Goal: Task Accomplishment & Management: Manage account settings

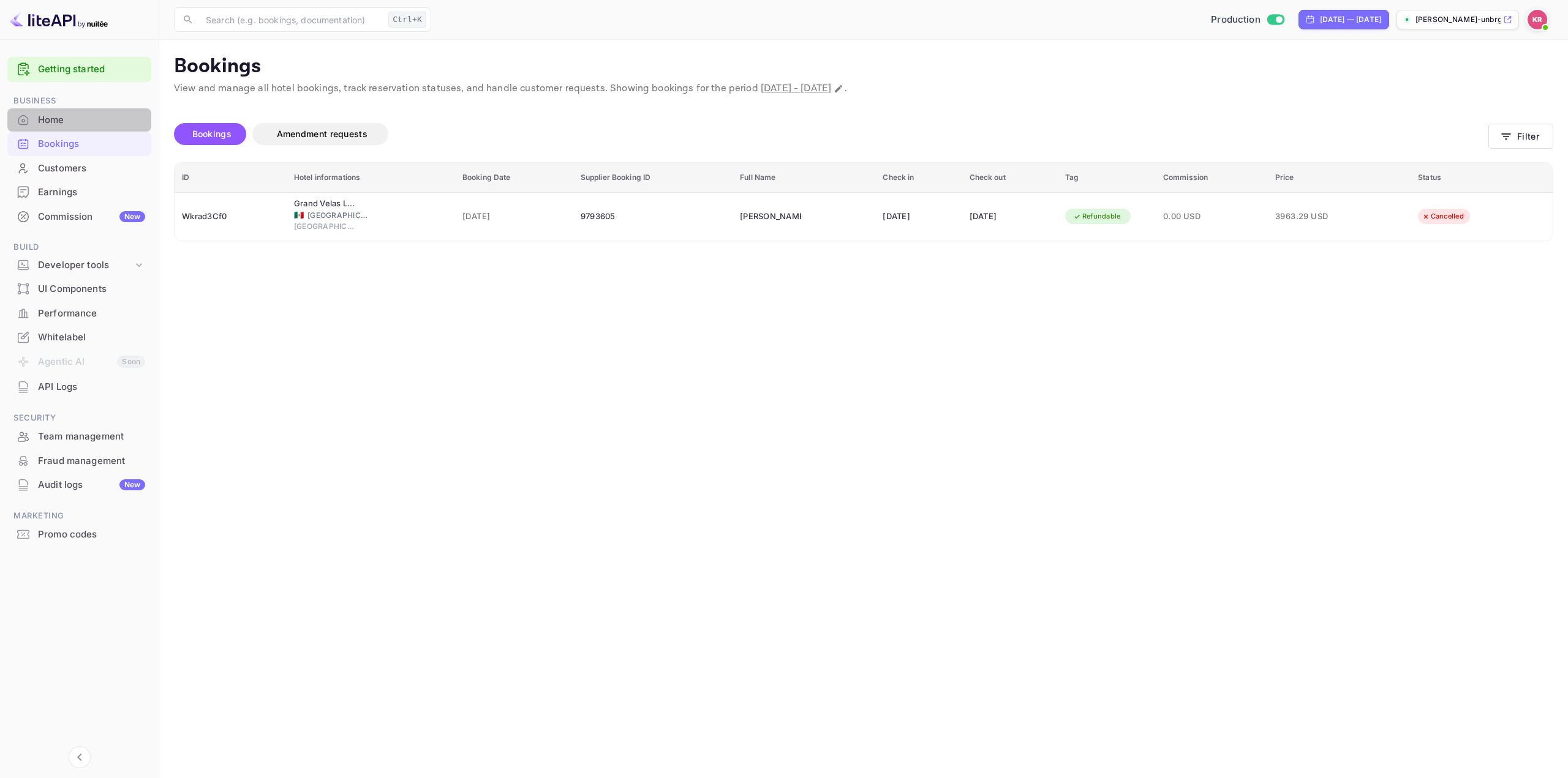
click at [74, 122] on div "Home" at bounding box center [92, 120] width 107 height 14
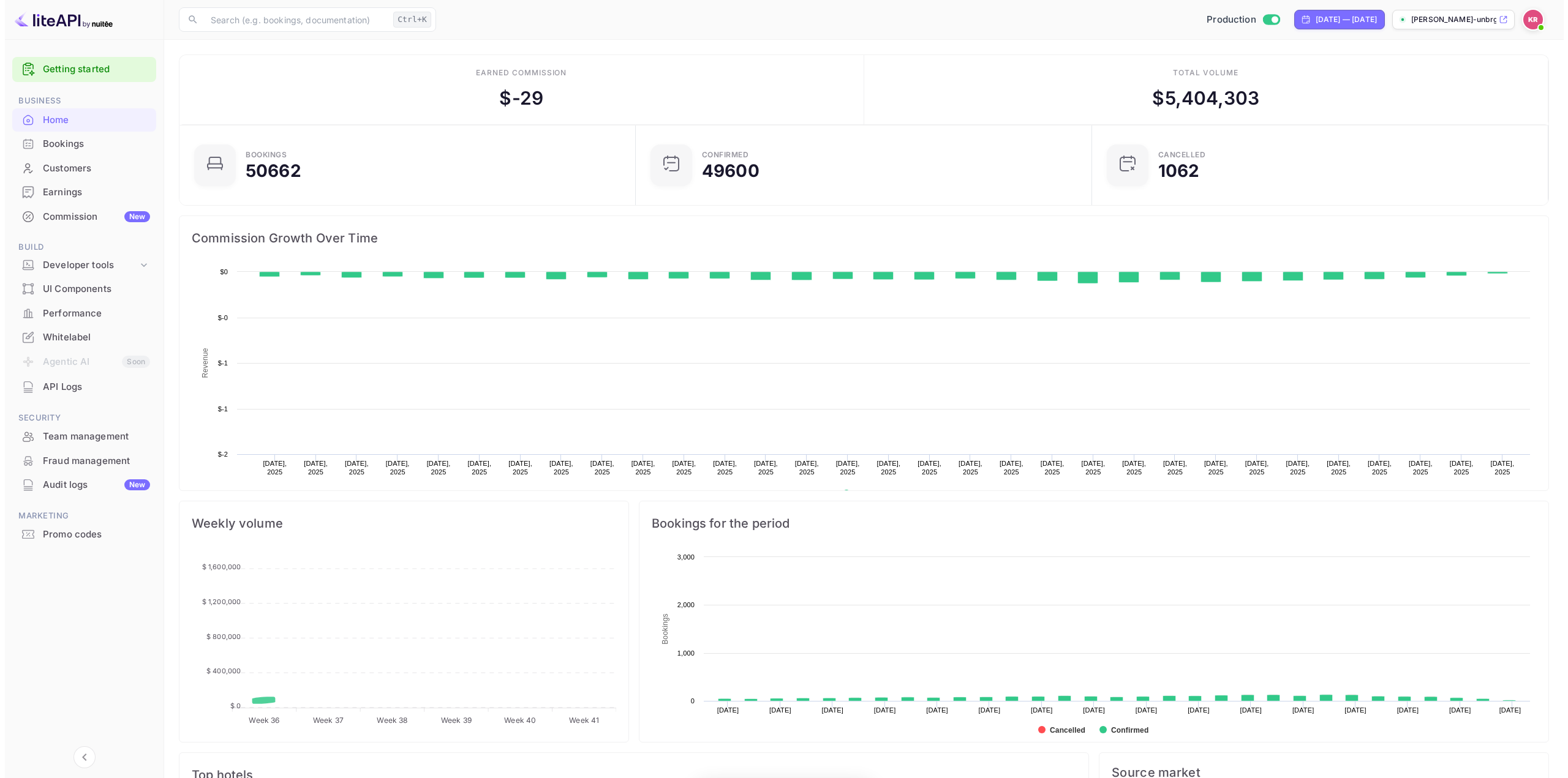
scroll to position [189, 440]
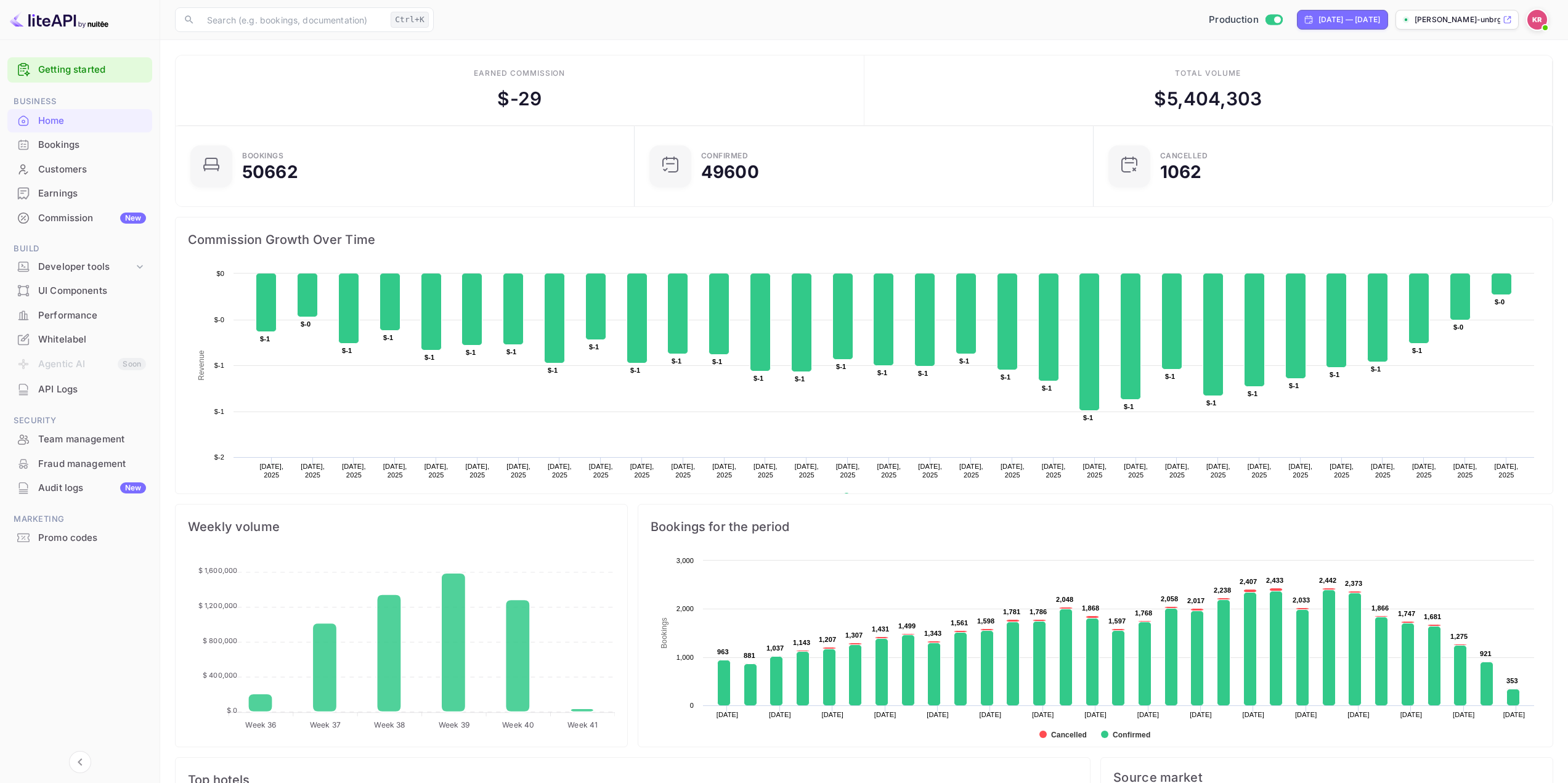
click at [90, 148] on div "Bookings" at bounding box center [92, 145] width 108 height 14
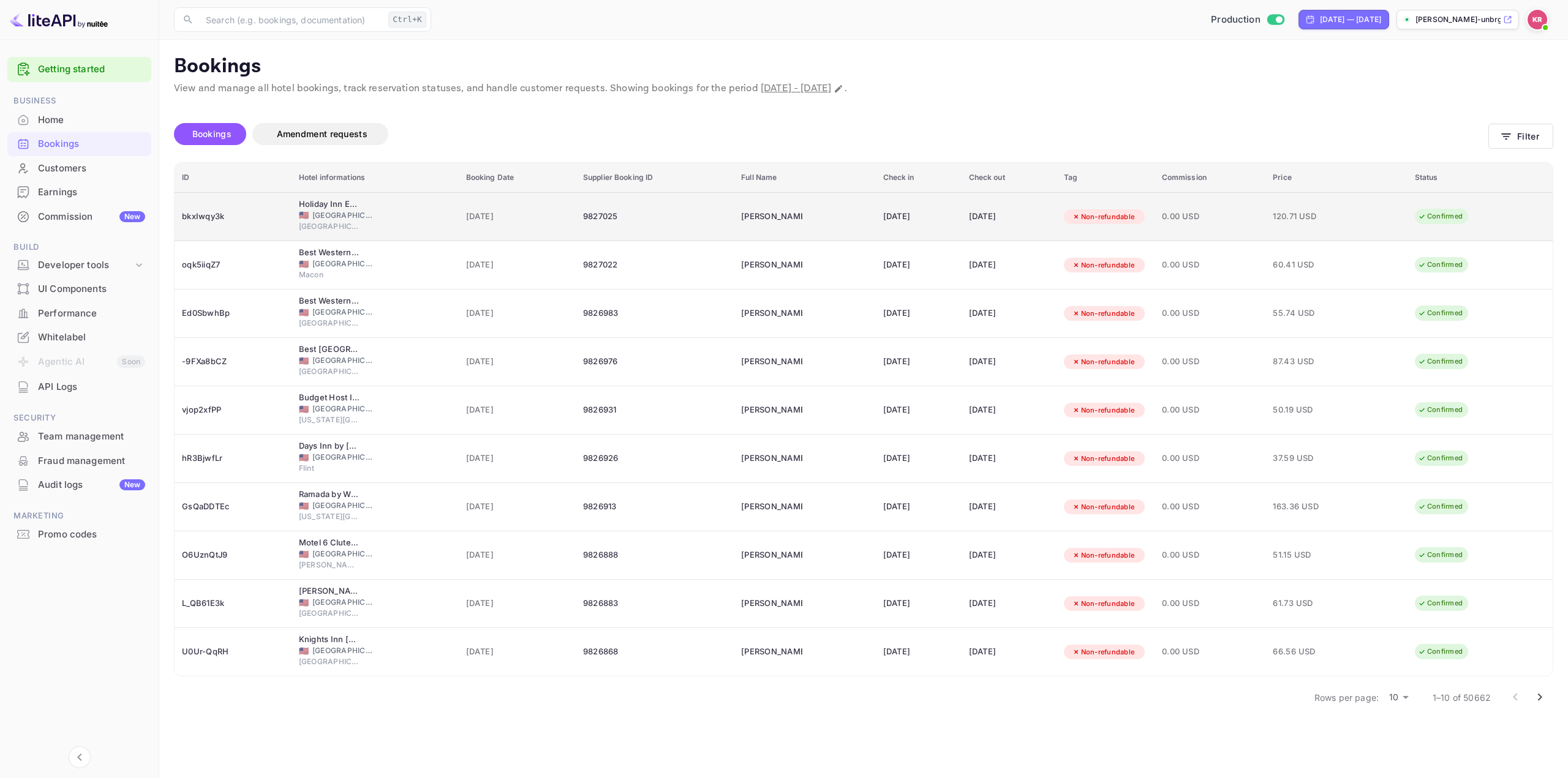
click at [793, 212] on td "[PERSON_NAME]" at bounding box center [805, 217] width 142 height 49
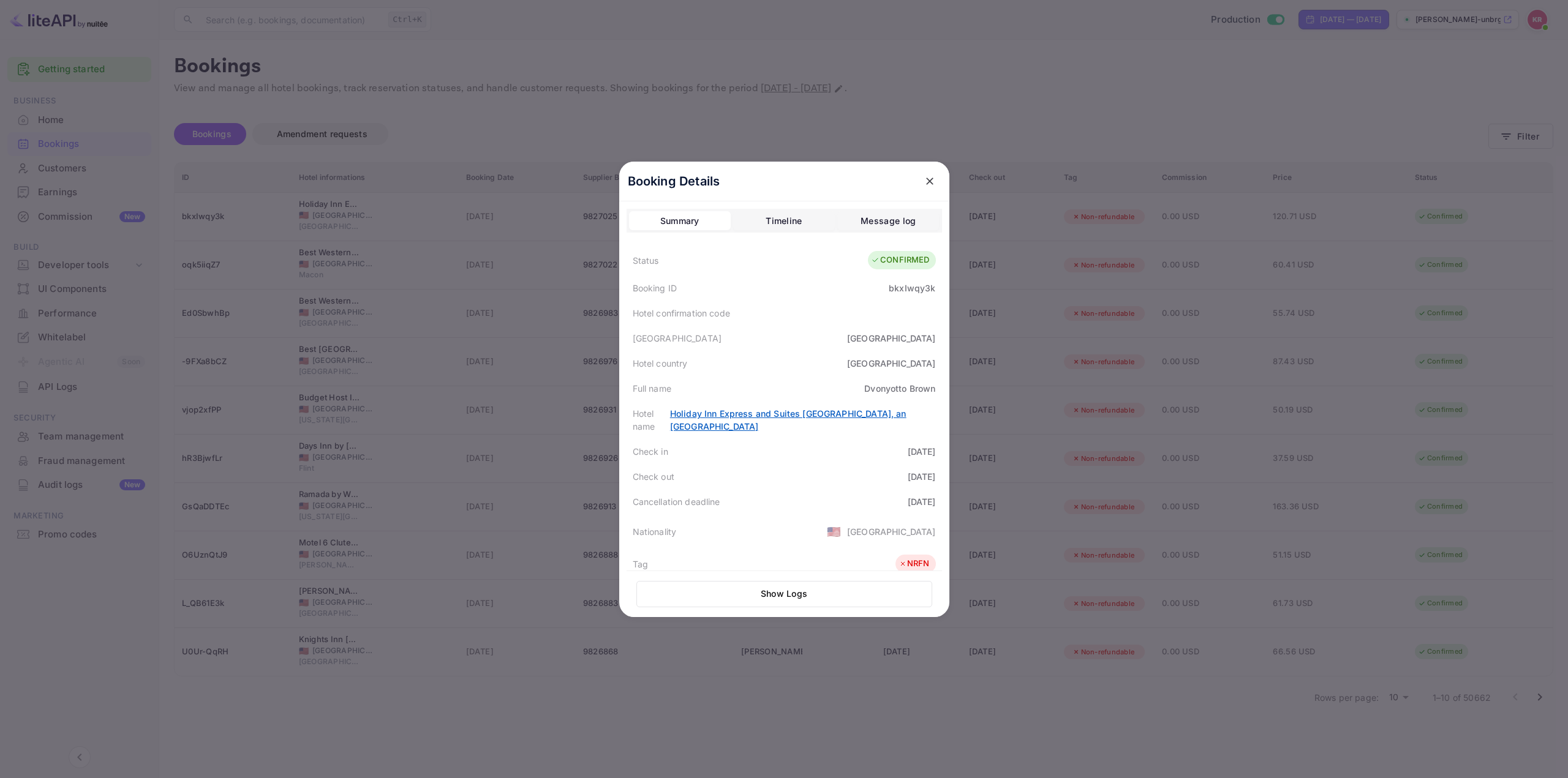
click at [745, 413] on link "Holiday Inn Express and Suites [GEOGRAPHIC_DATA], an [GEOGRAPHIC_DATA]" at bounding box center [788, 420] width 237 height 24
